Goal: Information Seeking & Learning: Find specific fact

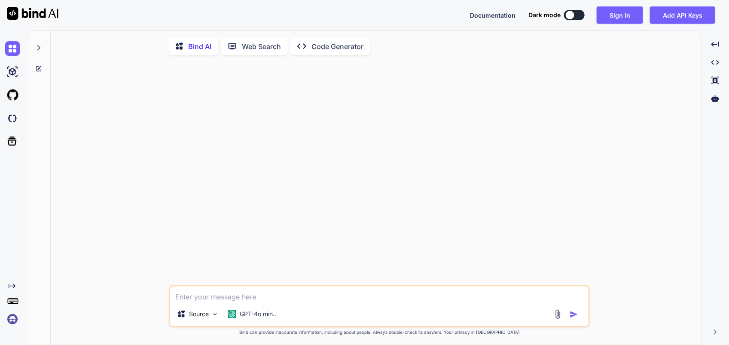
scroll to position [3, 0]
click at [272, 291] on textarea at bounding box center [379, 292] width 419 height 15
type textarea "w"
type textarea "x"
type textarea "wh"
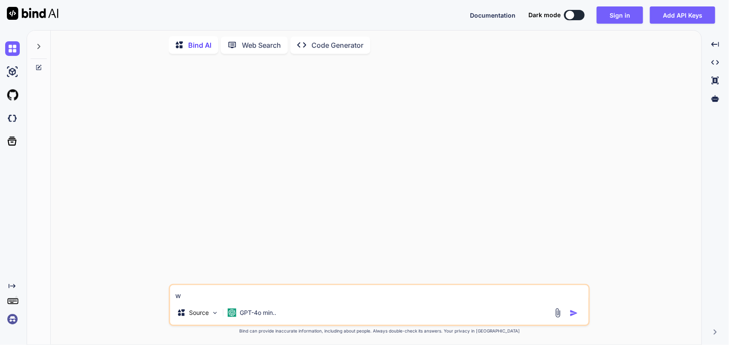
type textarea "x"
type textarea "wha"
type textarea "x"
type textarea "what"
type textarea "x"
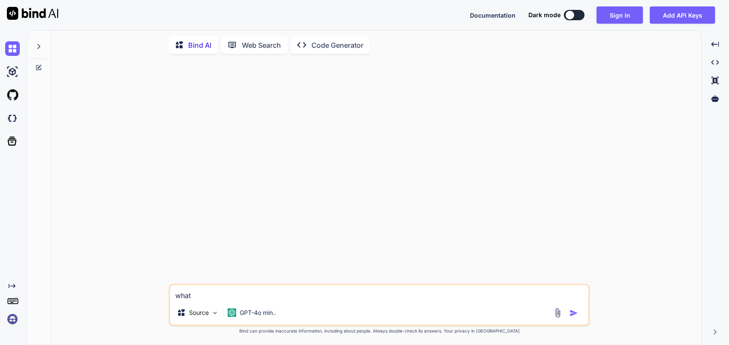
type textarea "what"
type textarea "x"
type textarea "what i"
type textarea "x"
type textarea "what is"
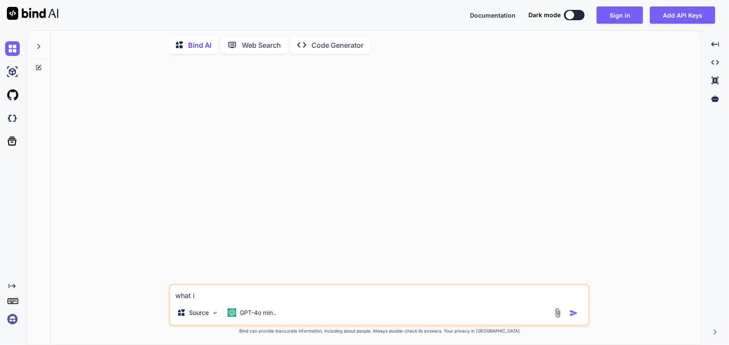
type textarea "x"
type textarea "what is"
type textarea "x"
type textarea "what is t"
type textarea "x"
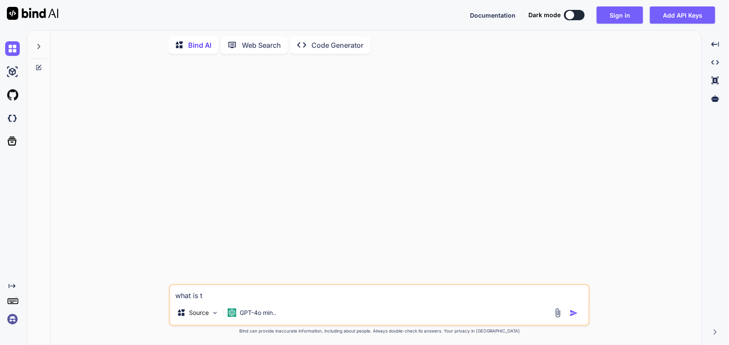
type textarea "what is th"
type textarea "x"
type textarea "what is the"
type textarea "x"
type textarea "what is the"
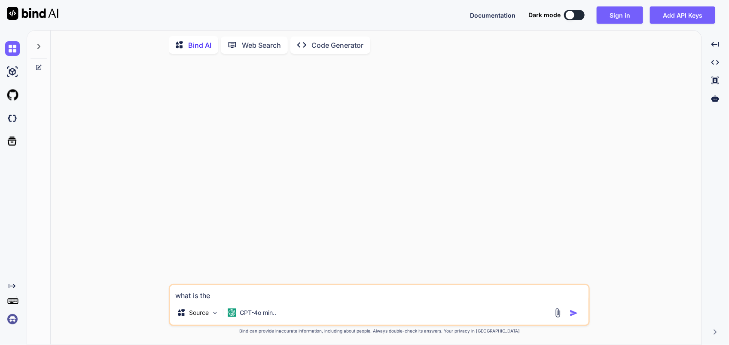
type textarea "x"
type textarea "what is the i"
type textarea "x"
type textarea "what is the in"
type textarea "x"
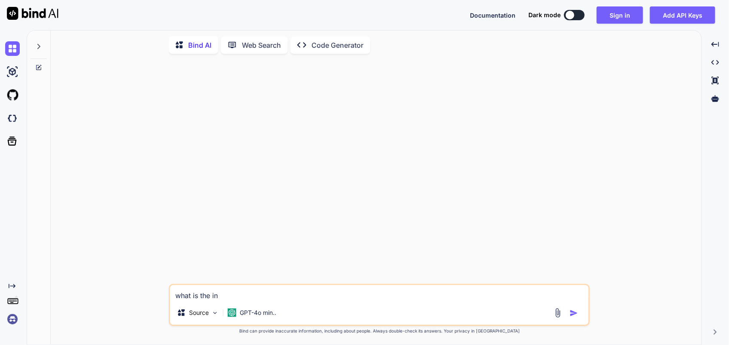
type textarea "what is the int"
type textarea "x"
type textarea "what is the inte"
type textarea "x"
type textarea "what is the inter"
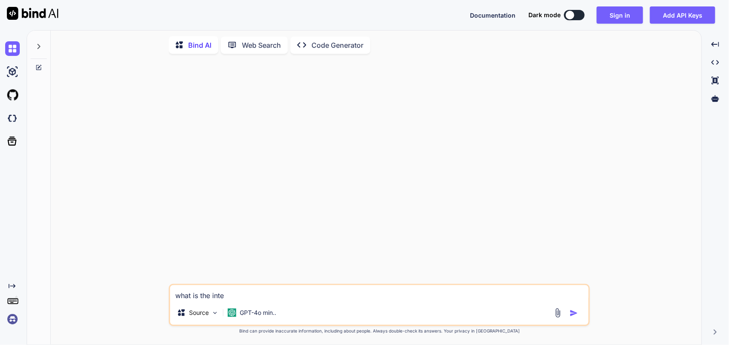
type textarea "x"
type textarea "what is the interc"
type textarea "x"
type textarea "what is the interco"
type textarea "x"
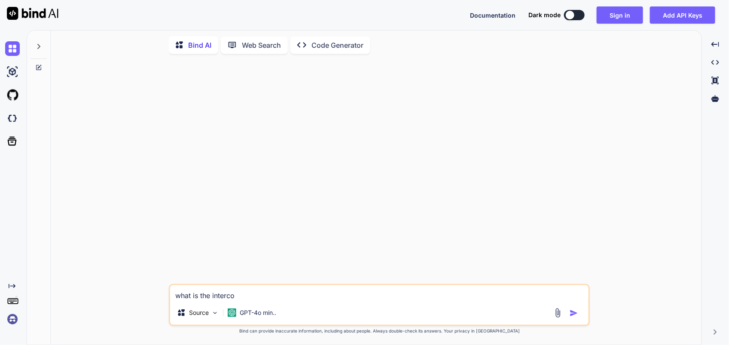
type textarea "what is the intercon"
type textarea "x"
type textarea "what is the interconn"
type textarea "x"
type textarea "what is the interconne"
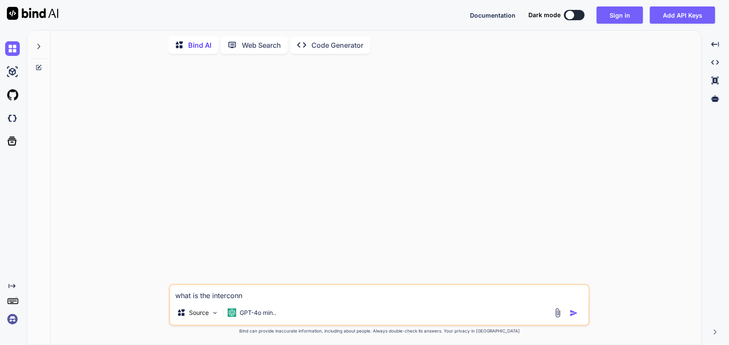
type textarea "x"
type textarea "what is the interconnec"
type textarea "x"
type textarea "what is the interconnect"
type textarea "x"
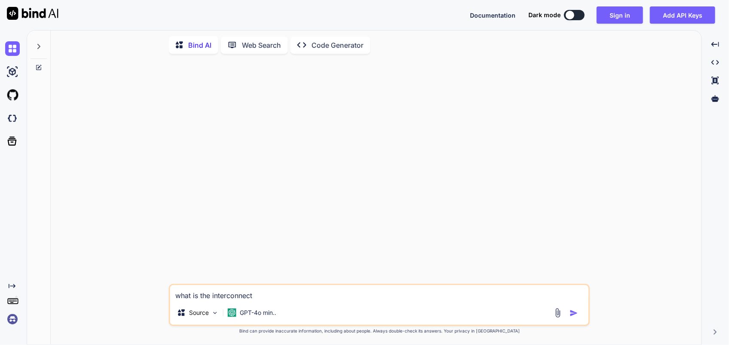
type textarea "what is the interconnects"
type textarea "x"
type textarea "what is the interconnects"
type textarea "x"
type textarea "what is the interconnects a"
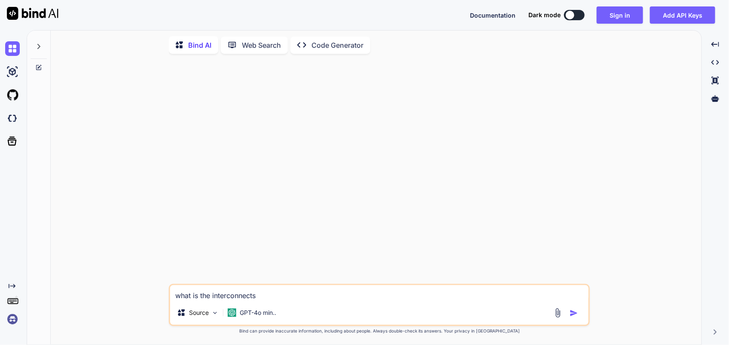
type textarea "x"
type textarea "what is the interconnects an"
type textarea "x"
type textarea "what is the interconnects and"
type textarea "x"
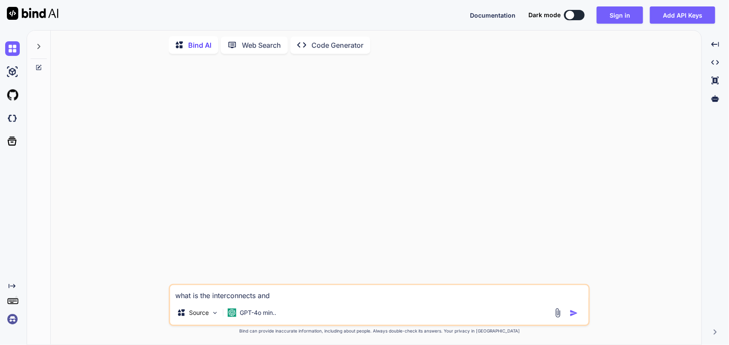
type textarea "what is the interconnects and"
type textarea "x"
type textarea "what is the interconnects and s"
type textarea "x"
type textarea "what is the interconnects and se"
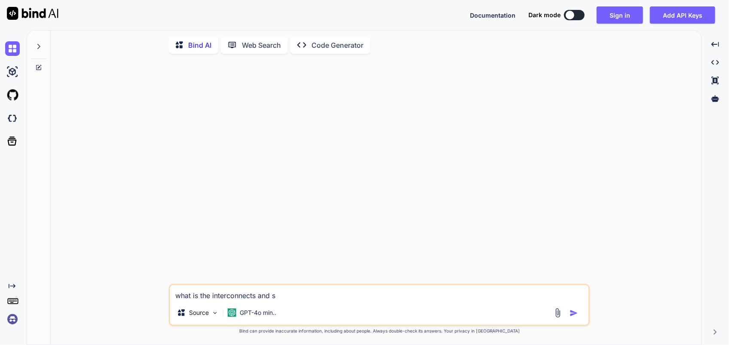
type textarea "x"
type textarea "what is the interconnects and ser"
type textarea "x"
type textarea "what is the interconnects and serv"
type textarea "x"
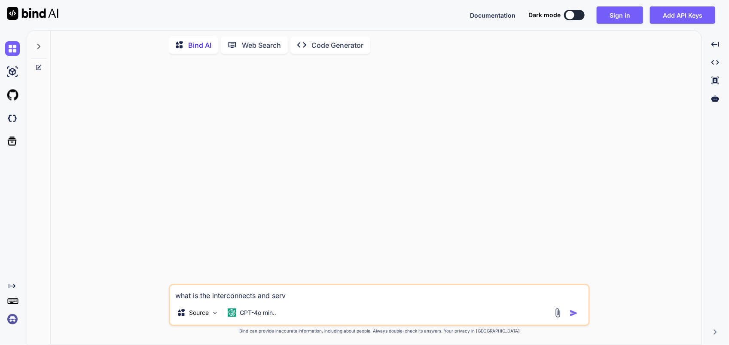
type textarea "what is the interconnects and servi"
type textarea "x"
type textarea "what is the interconnects and servic"
type textarea "x"
type textarea "what is the interconnects and service"
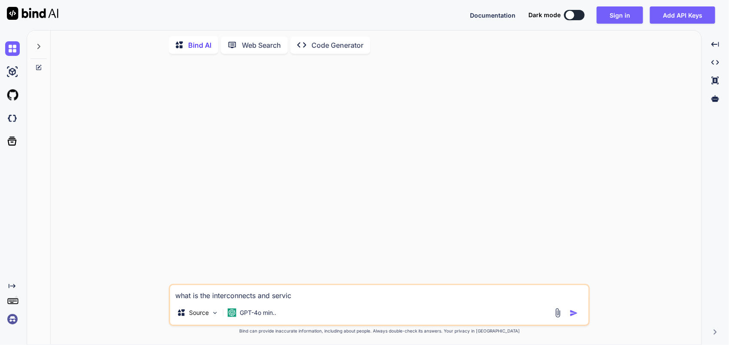
type textarea "x"
type textarea "what is the interconnects and service"
type textarea "x"
type textarea "what is the interconnects and service m"
type textarea "x"
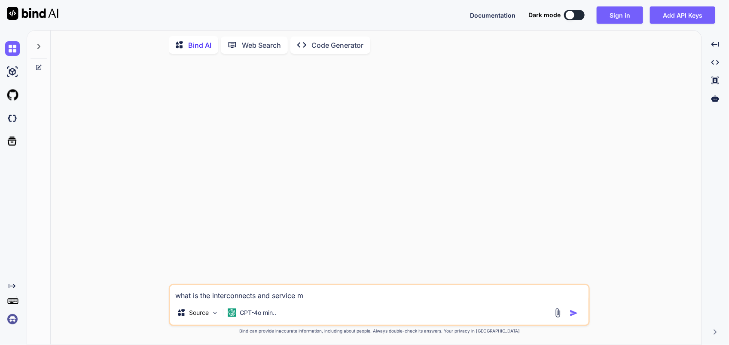
type textarea "what is the interconnects and service me"
type textarea "x"
type textarea "what is the interconnects and service mes"
type textarea "x"
type textarea "what is the interconnects and service mess"
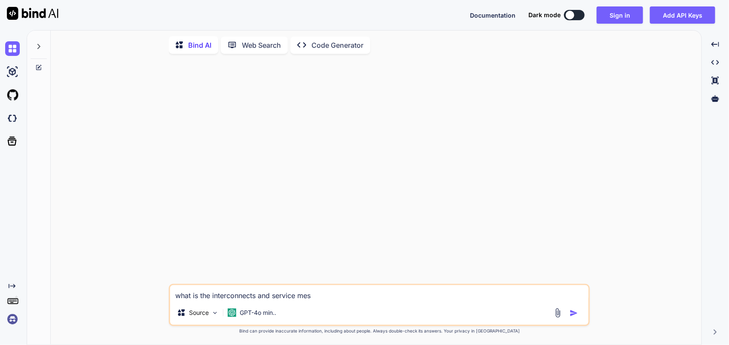
type textarea "x"
type textarea "what is the interconnects and service mess"
type textarea "x"
type textarea "what is the interconnects and service mess a"
type textarea "x"
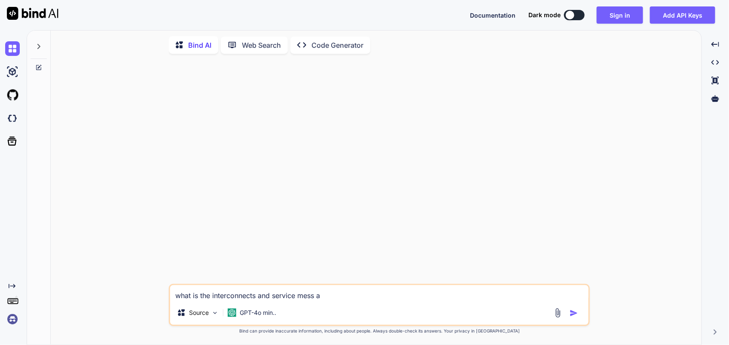
type textarea "what is the interconnects and service mess ap"
type textarea "x"
type textarea "what is the interconnects and service mess app"
type textarea "x"
type textarea "what is the interconnects and service mess appl"
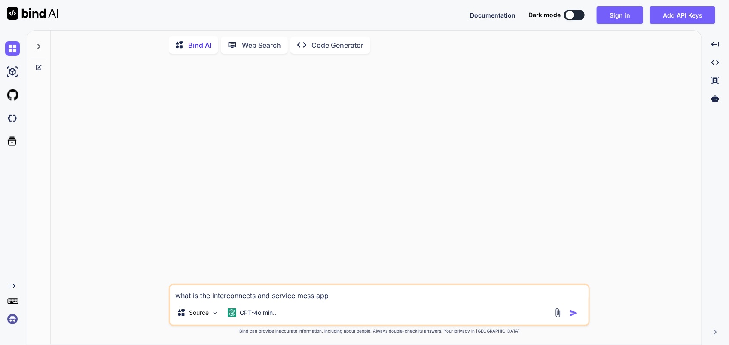
type textarea "x"
type textarea "what is the interconnects and service mess appli"
type textarea "x"
type textarea "what is the interconnects and service mess applie"
type textarea "x"
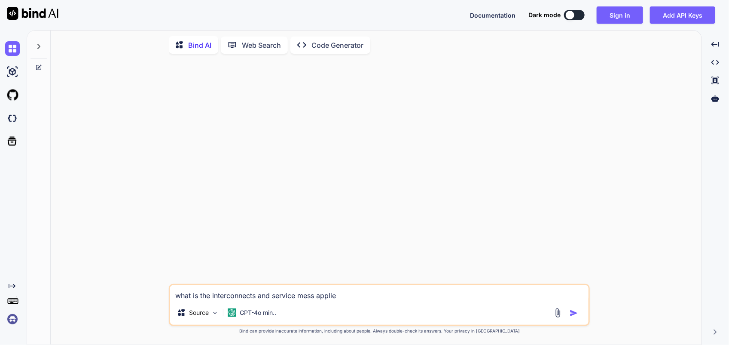
type textarea "what is the interconnects and service mess applien"
type textarea "x"
type textarea "what is the interconnects and service mess appliene"
type textarea "x"
type textarea "what is the interconnects and service mess applien"
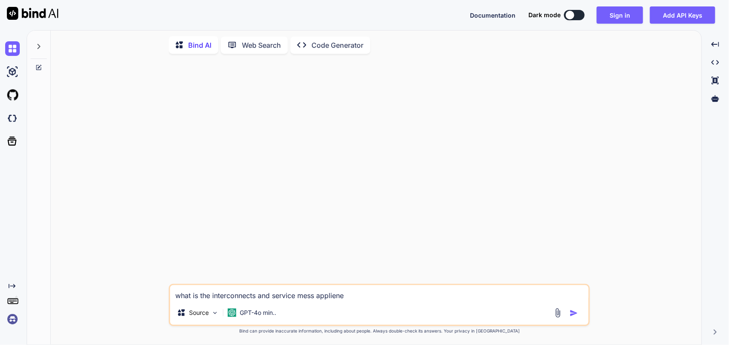
type textarea "x"
type textarea "what is the interconnects and service mess applienc"
type textarea "x"
type textarea "what is the interconnects and service mess applience"
type textarea "x"
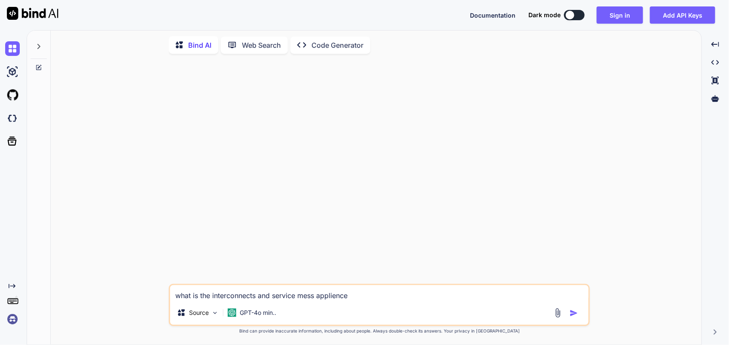
type textarea "what is the interconnects and service mess appliences"
type textarea "x"
type textarea "what is the interconnects and service mess appliences"
type textarea "x"
type textarea "what is the interconnects and service mess appliences i"
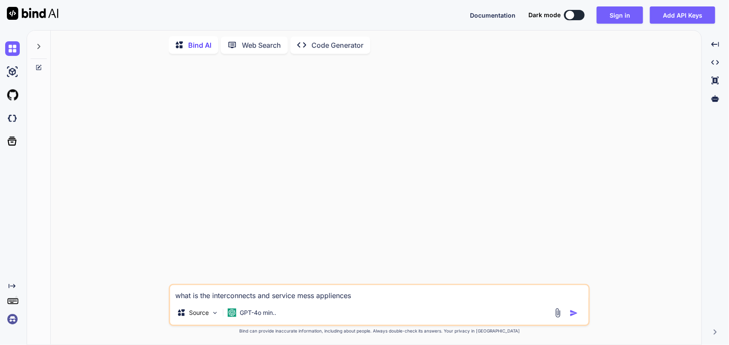
type textarea "x"
type textarea "what is the interconnects and service mess appliences in"
type textarea "x"
type textarea "what is the interconnects and service mess appliences in"
type textarea "x"
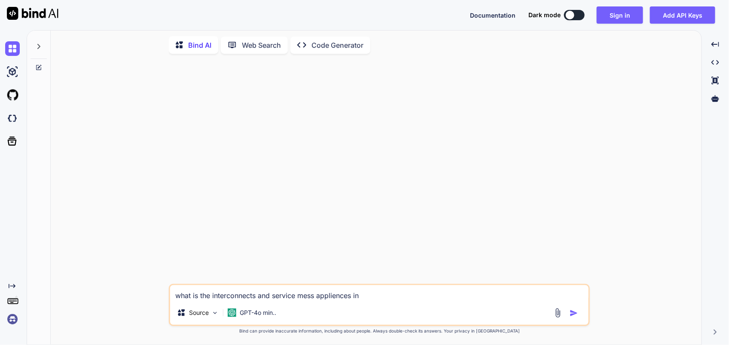
type textarea "what is the interconnects and service mess appliences in A"
type textarea "x"
type textarea "what is the interconnects and service mess appliences in AV"
type textarea "x"
type textarea "what is the interconnects and service mess appliences in [GEOGRAPHIC_DATA]"
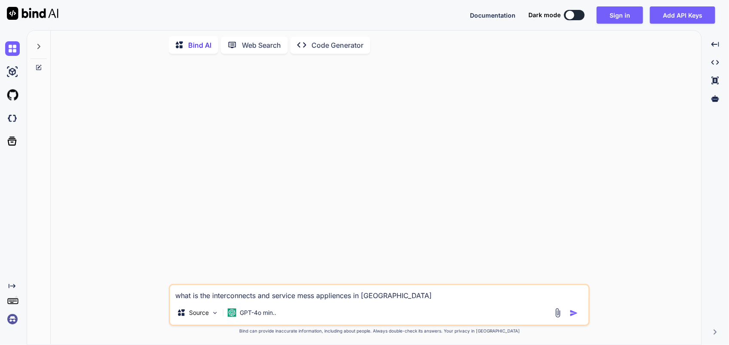
type textarea "x"
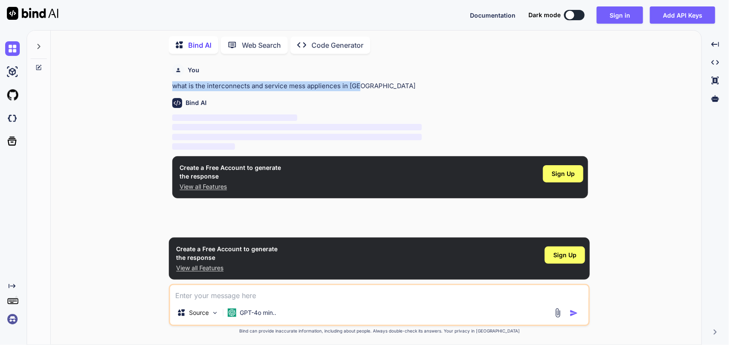
drag, startPoint x: 369, startPoint y: 87, endPoint x: 170, endPoint y: 90, distance: 198.6
click at [170, 90] on div "You what is the interconnects and service mess appliences in AVS Bind AI ‌ ‌ ‌ …" at bounding box center [379, 203] width 421 height 284
copy p "what is the interconnects and service mess appliences in [GEOGRAPHIC_DATA]"
